Goal: Task Accomplishment & Management: Manage account settings

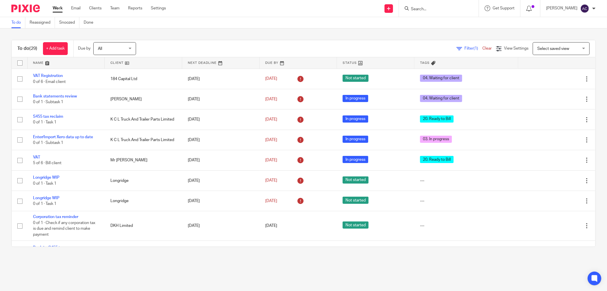
click at [417, 6] on form at bounding box center [440, 8] width 61 height 7
click at [418, 8] on input "Search" at bounding box center [435, 9] width 51 height 5
type input "bootleggers"
click at [423, 19] on link at bounding box center [444, 22] width 71 height 9
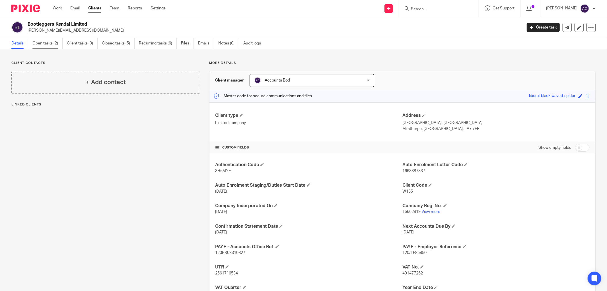
click at [43, 42] on link "Open tasks (2)" at bounding box center [47, 43] width 30 height 11
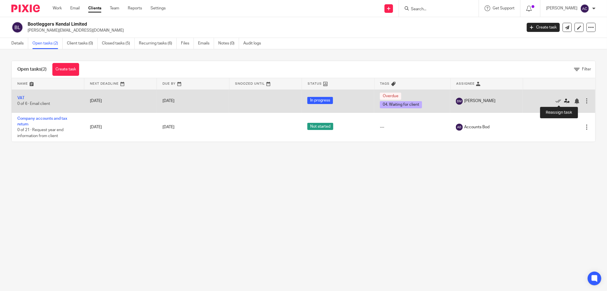
click at [564, 101] on icon at bounding box center [567, 101] width 6 height 6
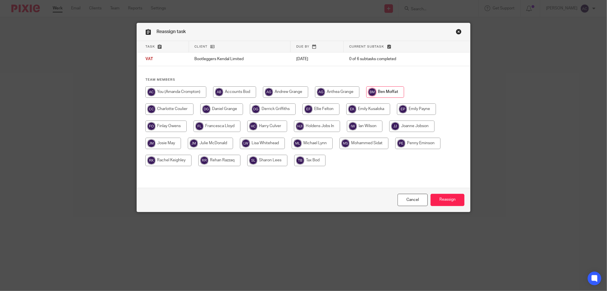
click at [194, 92] on input "radio" at bounding box center [175, 91] width 61 height 11
radio input "true"
click at [444, 201] on input "Reassign" at bounding box center [448, 200] width 34 height 12
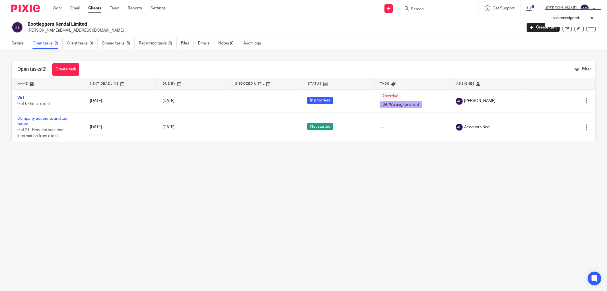
click at [414, 10] on div "Task reassigned." at bounding box center [453, 17] width 298 height 22
click at [422, 5] on form at bounding box center [440, 8] width 61 height 7
click at [422, 9] on input "Search" at bounding box center [435, 9] width 51 height 5
type input "h"
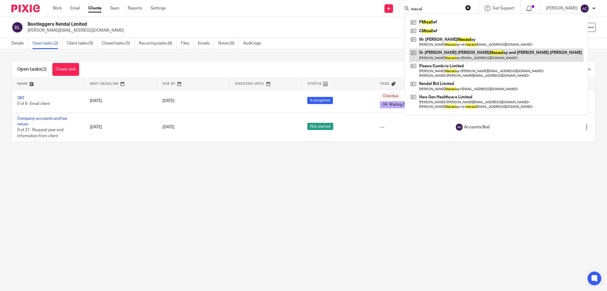
type input "macal"
click at [470, 53] on link at bounding box center [496, 54] width 174 height 13
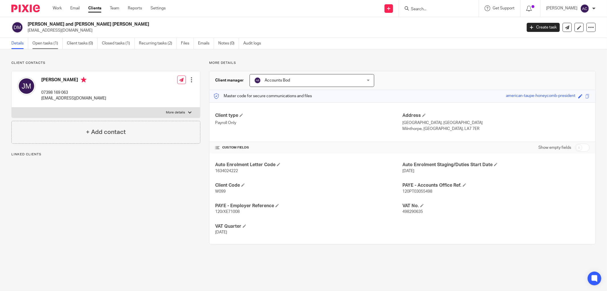
click at [45, 46] on link "Open tasks (1)" at bounding box center [47, 43] width 30 height 11
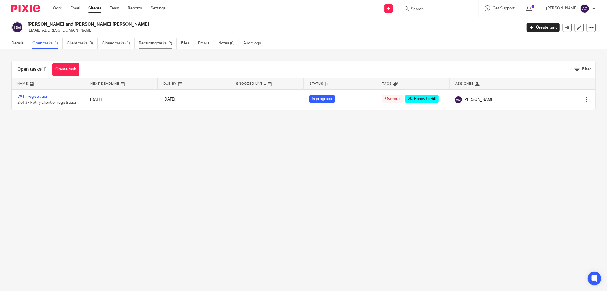
click at [154, 46] on link "Recurring tasks (2)" at bounding box center [158, 43] width 38 height 11
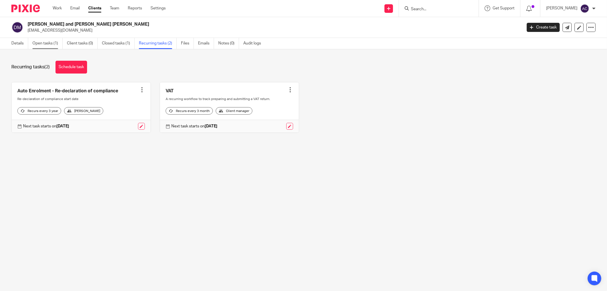
click at [47, 45] on link "Open tasks (1)" at bounding box center [47, 43] width 30 height 11
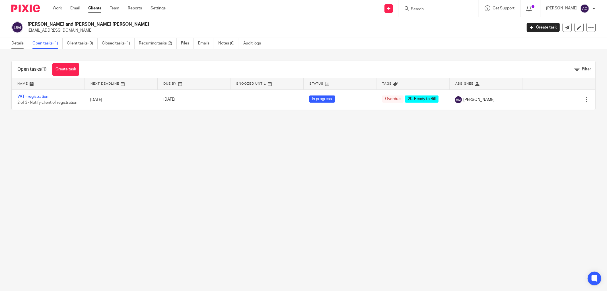
click at [22, 43] on link "Details" at bounding box center [19, 43] width 17 height 11
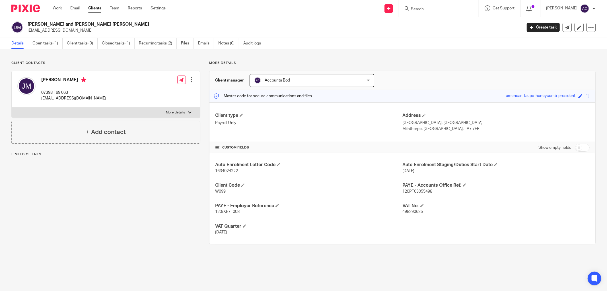
click at [326, 83] on span "Accounts Bod" at bounding box center [302, 80] width 96 height 12
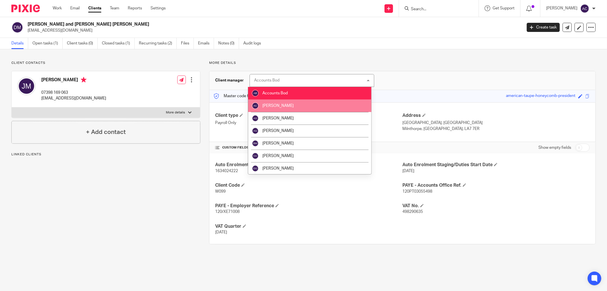
click at [309, 102] on li "[PERSON_NAME]" at bounding box center [309, 105] width 123 height 13
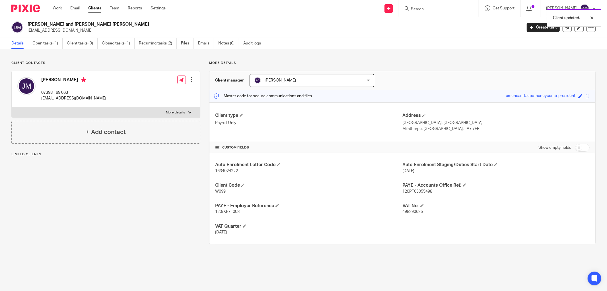
click at [416, 10] on div "Client updated." at bounding box center [453, 17] width 298 height 22
click at [420, 9] on input "Search" at bounding box center [435, 9] width 51 height 5
click at [242, 115] on span at bounding box center [241, 114] width 3 height 3
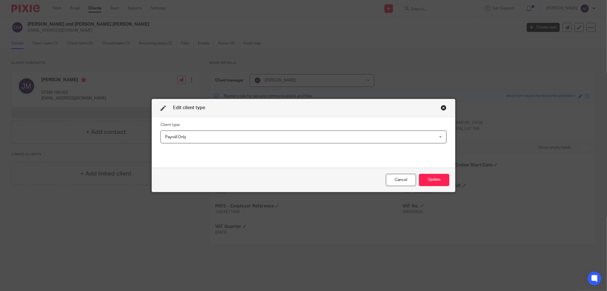
click at [328, 138] on span "Payroll Only" at bounding box center [277, 137] width 225 height 12
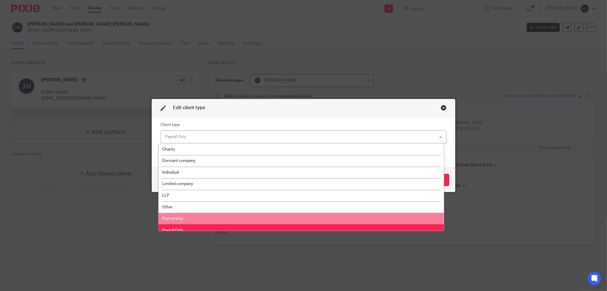
click at [232, 218] on li "Partnership" at bounding box center [301, 219] width 285 height 12
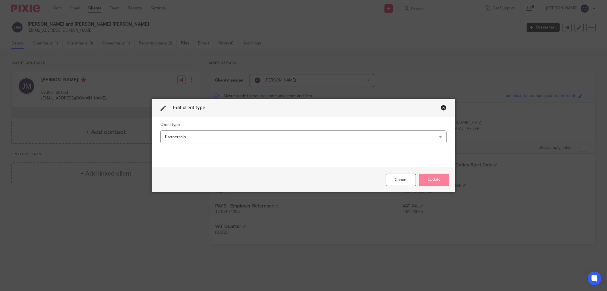
click at [436, 180] on button "Update" at bounding box center [434, 180] width 30 height 12
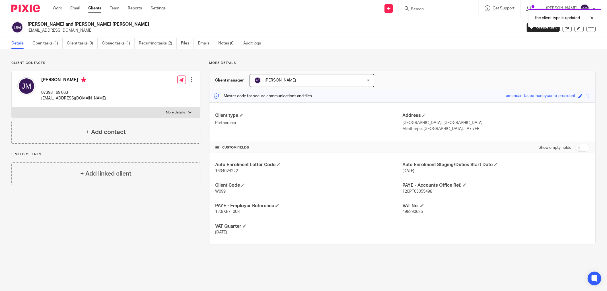
click at [422, 9] on div "The client type is updated" at bounding box center [453, 17] width 298 height 22
click at [167, 44] on link "Recurring tasks (2)" at bounding box center [158, 43] width 38 height 11
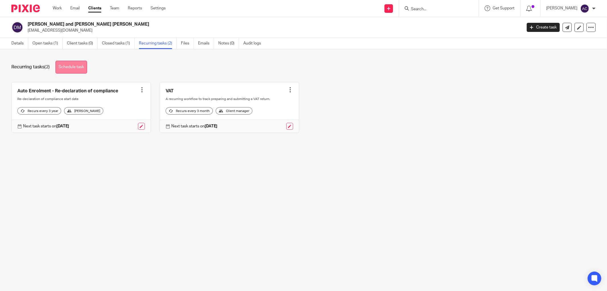
click at [80, 69] on link "Schedule task" at bounding box center [72, 67] width 32 height 13
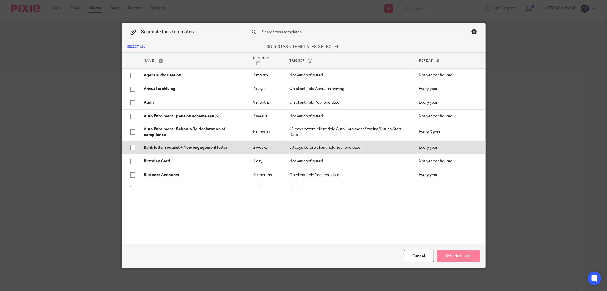
scroll to position [32, 0]
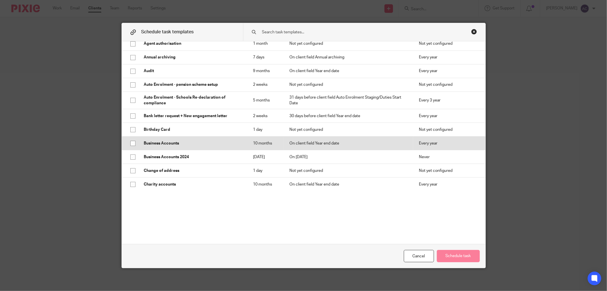
click at [131, 144] on input "checkbox" at bounding box center [133, 143] width 11 height 11
checkbox input "true"
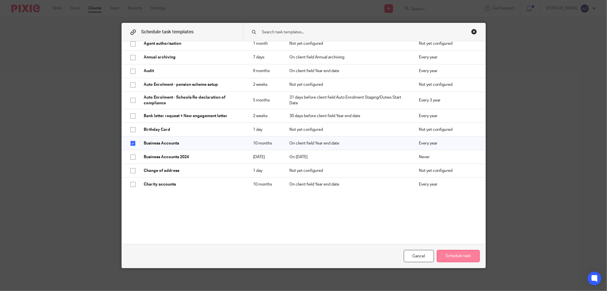
click at [457, 258] on button "Schedule task" at bounding box center [458, 256] width 43 height 12
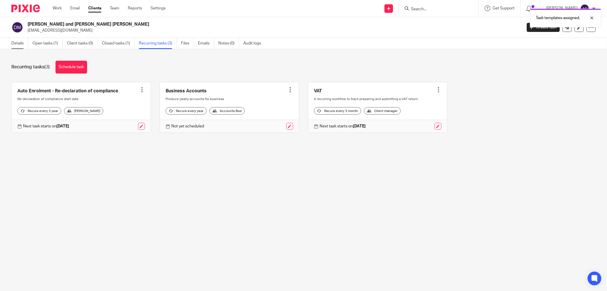
click at [13, 41] on link "Details" at bounding box center [19, 43] width 17 height 11
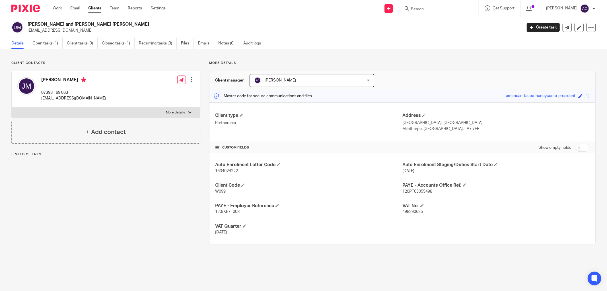
click at [578, 147] on input "checkbox" at bounding box center [582, 147] width 15 height 8
checkbox input "true"
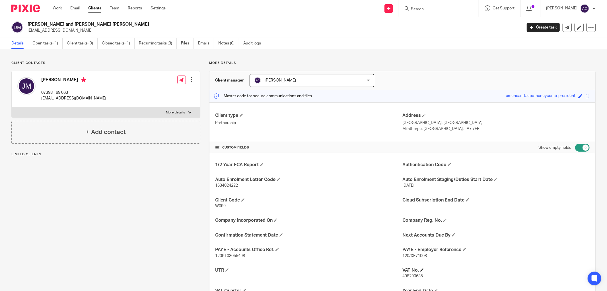
scroll to position [58, 0]
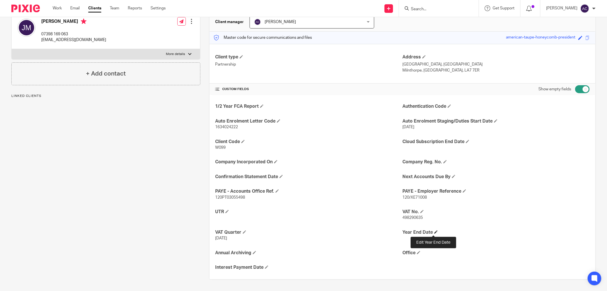
click at [431, 232] on h4 "Year End Date" at bounding box center [495, 232] width 187 height 6
click at [434, 232] on span at bounding box center [435, 231] width 3 height 3
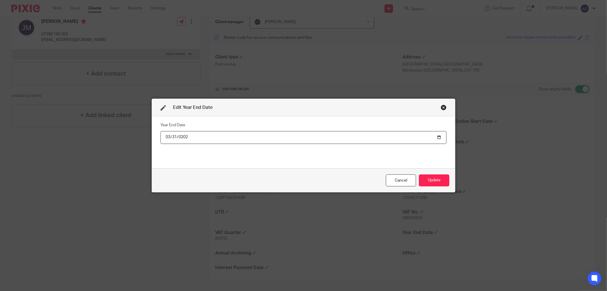
type input "2025-03-31"
click at [183, 137] on input "2025-03-31" at bounding box center [304, 137] width 286 height 13
click at [437, 182] on button "Update" at bounding box center [434, 180] width 30 height 12
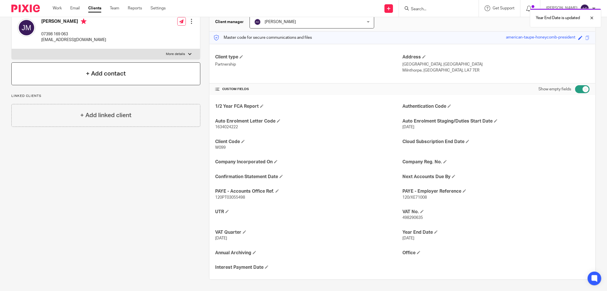
scroll to position [0, 0]
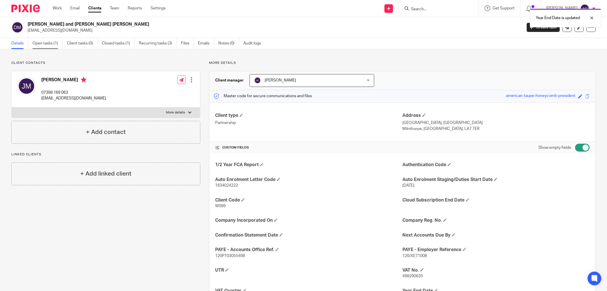
click at [51, 44] on link "Open tasks (1)" at bounding box center [47, 43] width 30 height 11
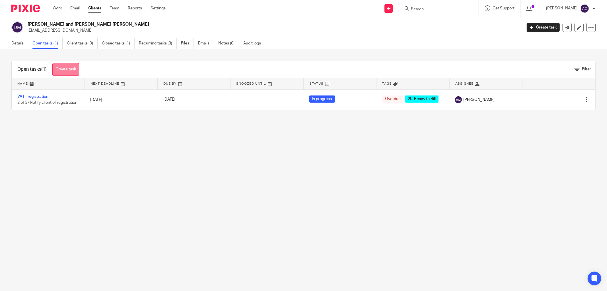
click at [78, 68] on link "Create task" at bounding box center [65, 69] width 27 height 13
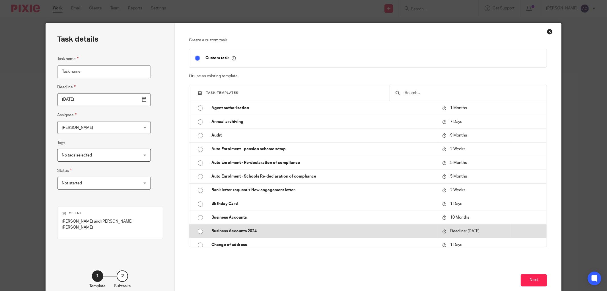
scroll to position [63, 0]
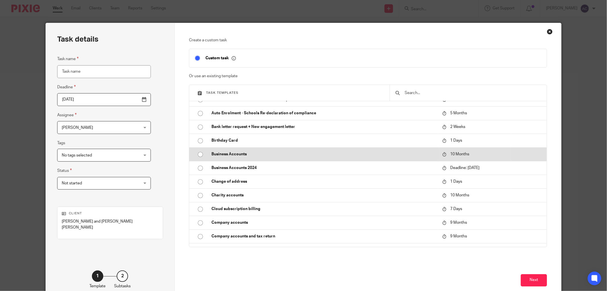
click at [198, 156] on input "radio" at bounding box center [200, 154] width 11 height 11
type input "2026-07-17"
type input "Business Accounts"
checkbox input "false"
radio input "false"
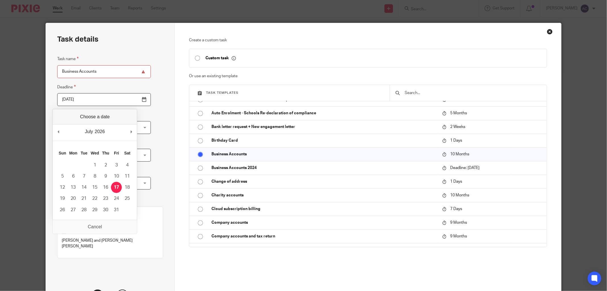
click at [128, 101] on input "2026-07-17" at bounding box center [104, 99] width 94 height 13
type input "[DATE]"
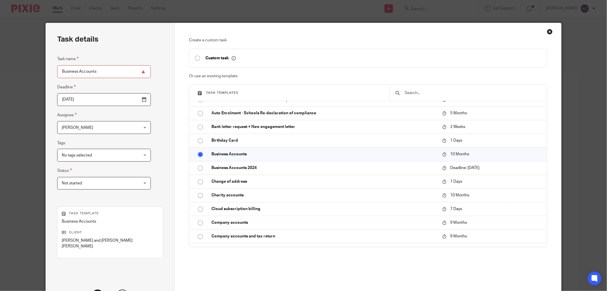
scroll to position [52, 0]
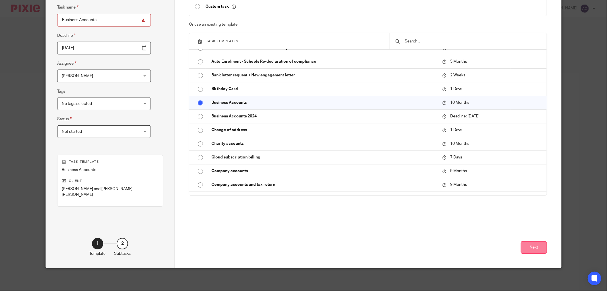
click at [525, 247] on button "Next" at bounding box center [534, 247] width 26 height 12
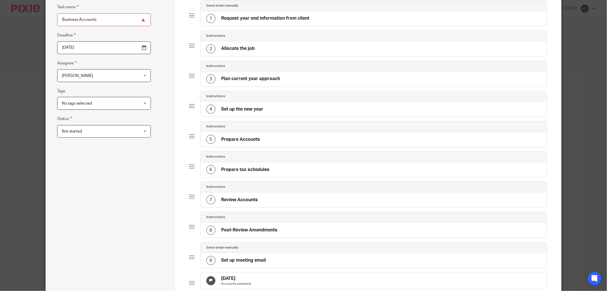
scroll to position [0, 0]
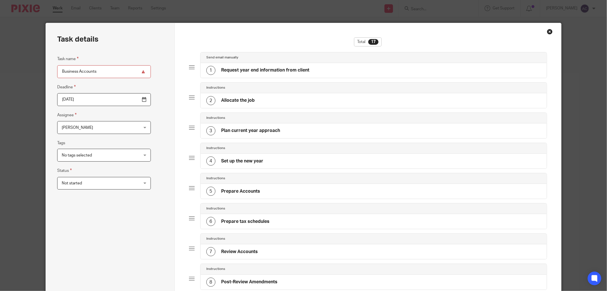
click at [547, 33] on div "Close this dialog window" at bounding box center [550, 32] width 6 height 6
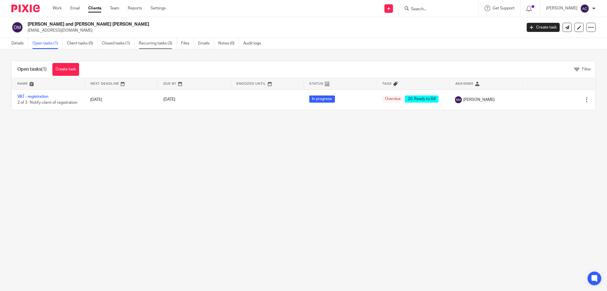
click at [142, 42] on link "Recurring tasks (3)" at bounding box center [158, 43] width 38 height 11
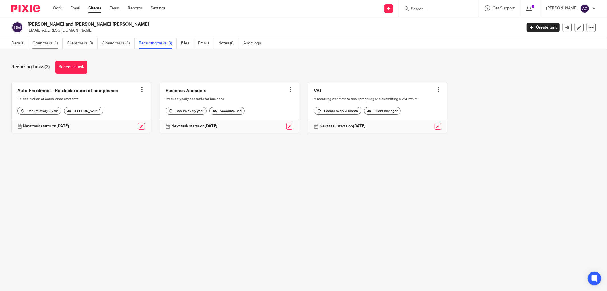
click at [41, 42] on link "Open tasks (1)" at bounding box center [47, 43] width 30 height 11
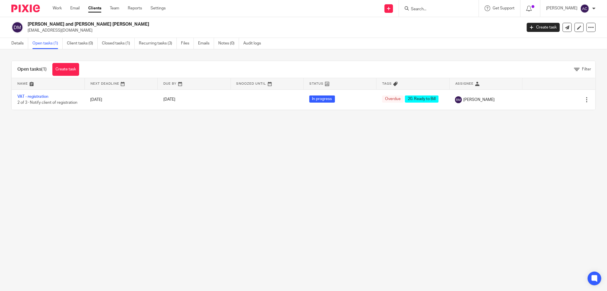
click at [63, 67] on link "Create task" at bounding box center [65, 69] width 27 height 13
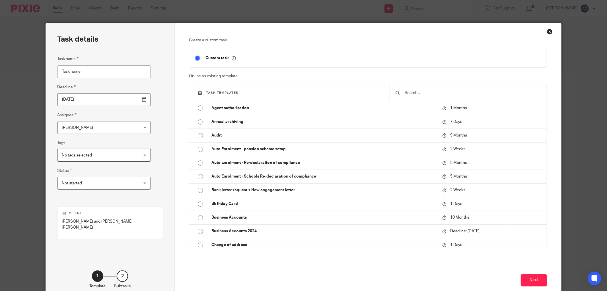
scroll to position [63, 0]
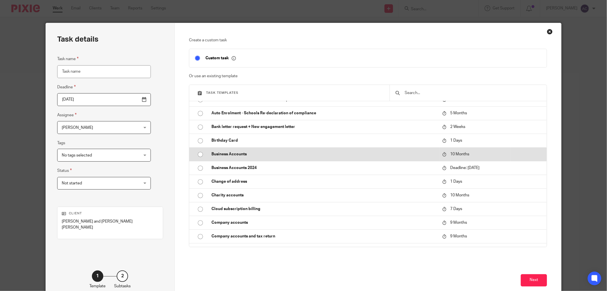
click at [200, 155] on input "radio" at bounding box center [200, 154] width 11 height 11
type input "[DATE]"
type input "Business Accounts"
checkbox input "false"
radio input "false"
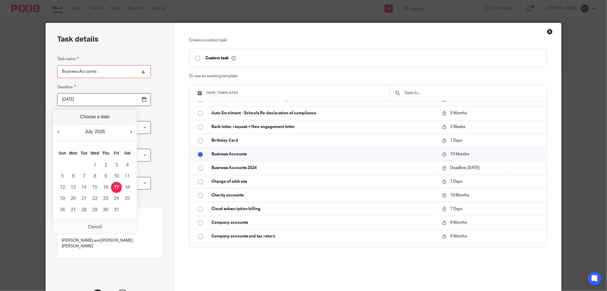
click at [128, 100] on input "2026-07-17" at bounding box center [104, 99] width 94 height 13
click at [63, 130] on div "July January February March April May June July August September October Novemb…" at bounding box center [95, 132] width 84 height 16
click at [55, 131] on div "July January February March April May June July August September October Novemb…" at bounding box center [95, 132] width 84 height 16
type input "2026-01-31"
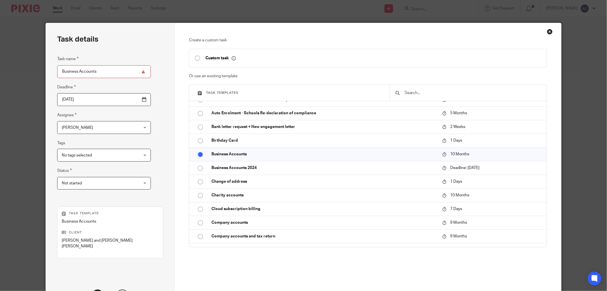
click at [154, 179] on div "Task details Task name Business Accounts Deadline 2026-01-31 Assignee Amanda Cr…" at bounding box center [110, 171] width 129 height 296
click at [107, 130] on span "[PERSON_NAME]" at bounding box center [97, 127] width 71 height 12
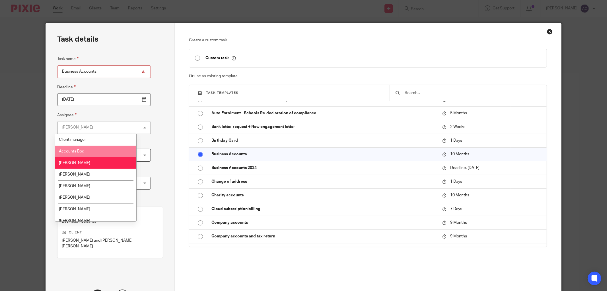
click at [103, 149] on li "Accounts Bod" at bounding box center [95, 151] width 81 height 12
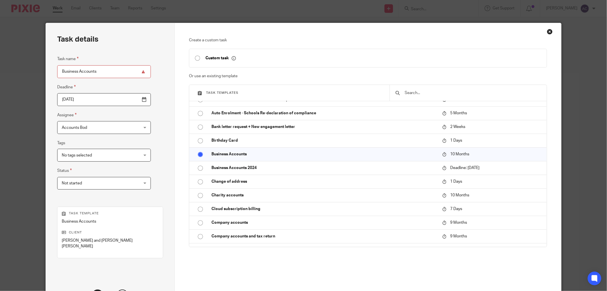
click at [146, 146] on div "Task details Task name Business Accounts Deadline 2026-01-31 Assignee Accounts …" at bounding box center [110, 171] width 129 height 296
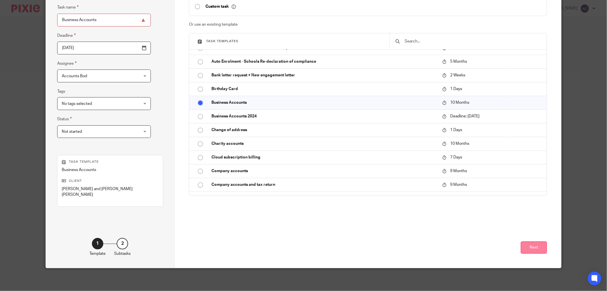
click at [533, 245] on button "Next" at bounding box center [534, 247] width 26 height 12
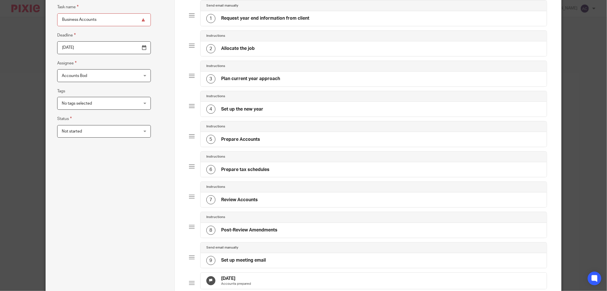
scroll to position [354, 0]
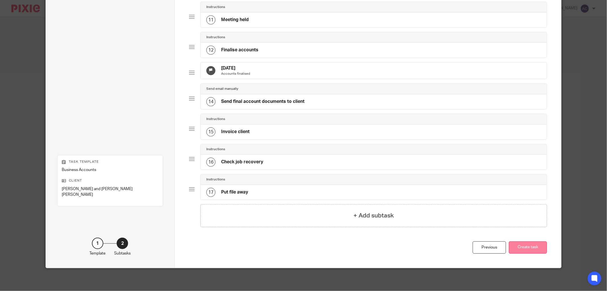
click at [541, 245] on button "Create task" at bounding box center [528, 247] width 38 height 12
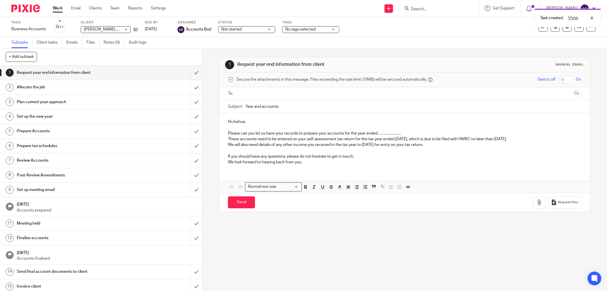
click at [425, 9] on div "Task created. View" at bounding box center [453, 17] width 298 height 22
click at [137, 31] on icon at bounding box center [135, 29] width 4 height 4
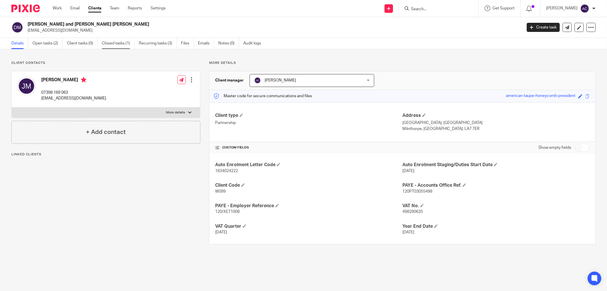
click at [115, 46] on link "Closed tasks (1)" at bounding box center [118, 43] width 33 height 11
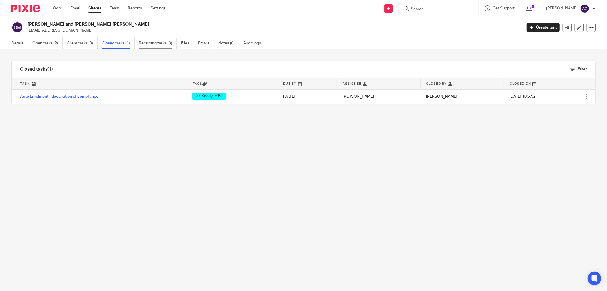
click at [154, 44] on link "Recurring tasks (3)" at bounding box center [158, 43] width 38 height 11
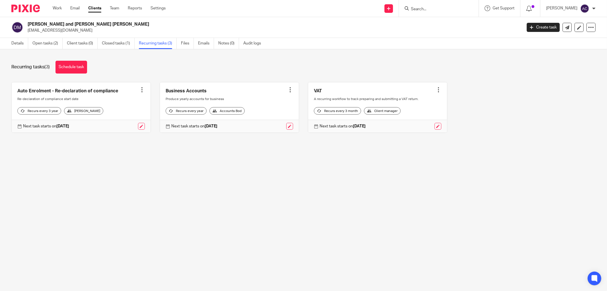
click at [423, 9] on input "Search" at bounding box center [435, 9] width 51 height 5
type input "bootleggers"
click at [450, 23] on link at bounding box center [444, 22] width 71 height 9
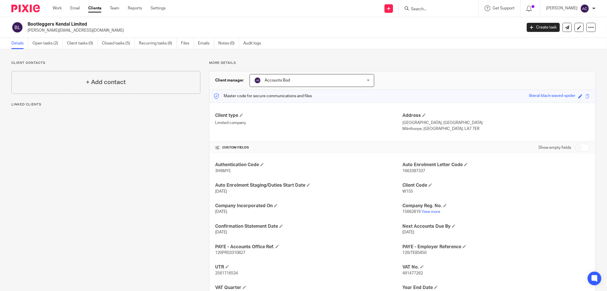
click at [276, 77] on span "Accounts Bod" at bounding box center [302, 80] width 96 height 12
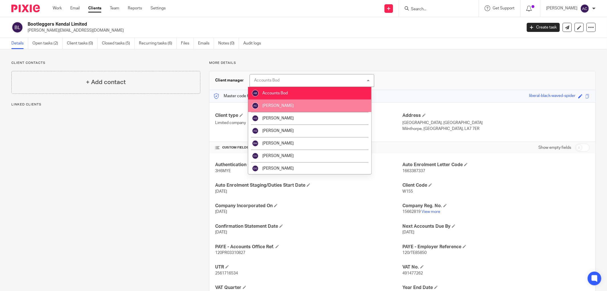
click at [281, 104] on span "[PERSON_NAME]" at bounding box center [277, 106] width 31 height 4
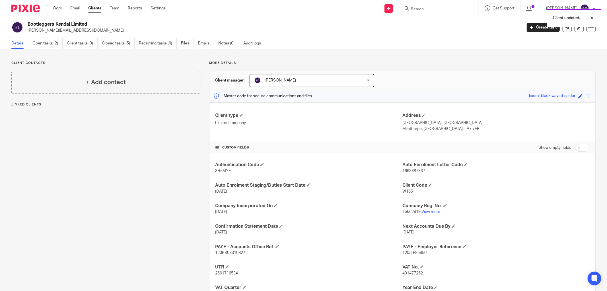
click at [418, 10] on div "Client updated." at bounding box center [453, 17] width 298 height 22
click at [416, 9] on input "Search" at bounding box center [435, 9] width 51 height 5
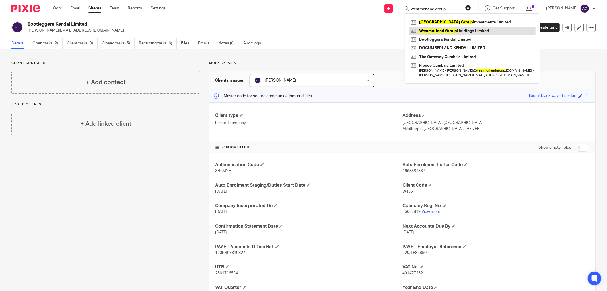
type input "westmorland group"
click at [445, 30] on link at bounding box center [472, 31] width 126 height 9
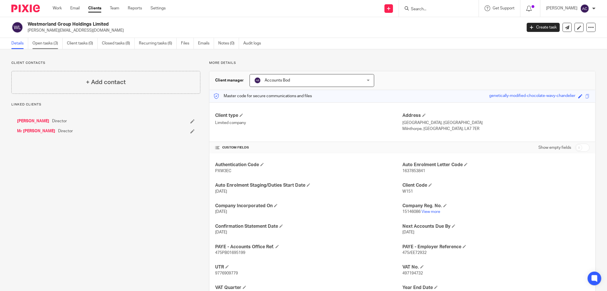
click at [43, 46] on link "Open tasks (3)" at bounding box center [47, 43] width 30 height 11
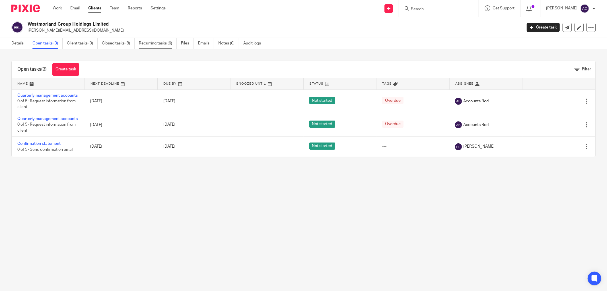
click at [167, 44] on link "Recurring tasks (6)" at bounding box center [158, 43] width 38 height 11
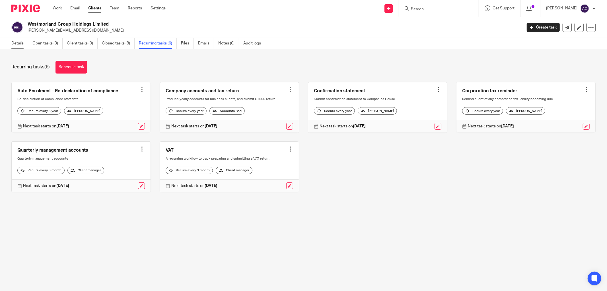
click at [20, 44] on link "Details" at bounding box center [19, 43] width 17 height 11
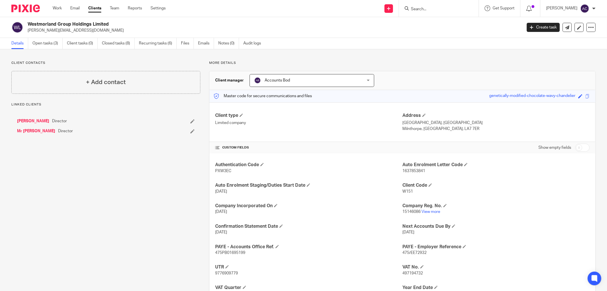
click at [283, 84] on span "Accounts Bod" at bounding box center [302, 80] width 96 height 12
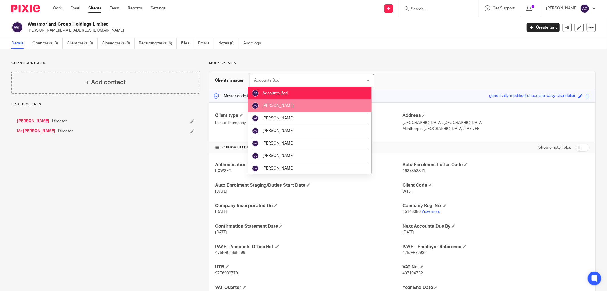
click at [284, 103] on li "[PERSON_NAME]" at bounding box center [309, 105] width 123 height 13
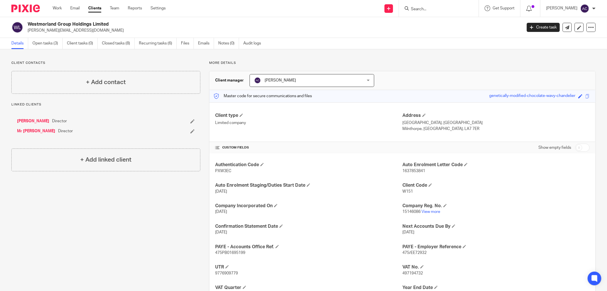
click at [412, 9] on div "Client updated." at bounding box center [453, 17] width 298 height 22
click at [419, 9] on input "Search" at bounding box center [435, 9] width 51 height 5
type input "bootlegger"
click at [424, 20] on link at bounding box center [444, 22] width 71 height 9
click at [59, 45] on link "Open tasks (2)" at bounding box center [47, 43] width 30 height 11
